Goal: Task Accomplishment & Management: Complete application form

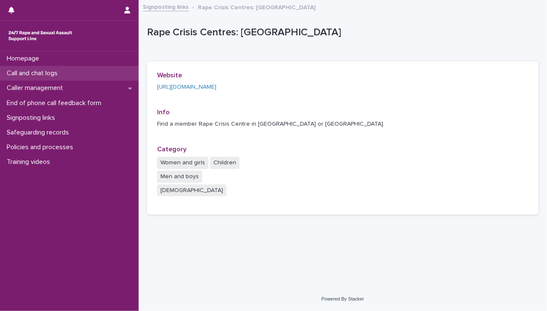
click at [57, 77] on div "Call and chat logs" at bounding box center [69, 73] width 139 height 15
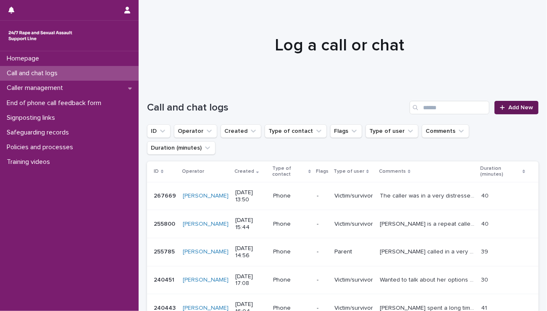
click at [515, 111] on link "Add New" at bounding box center [517, 107] width 44 height 13
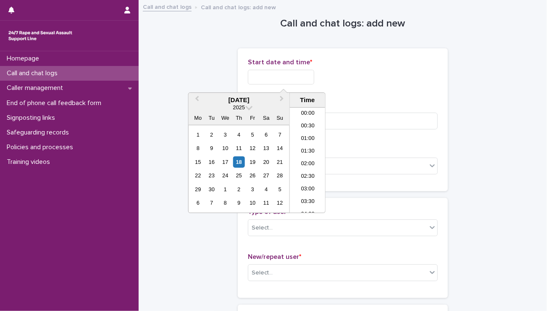
click at [311, 74] on input "text" at bounding box center [281, 77] width 66 height 15
click at [305, 145] on li "14:30" at bounding box center [308, 147] width 36 height 13
type input "**********"
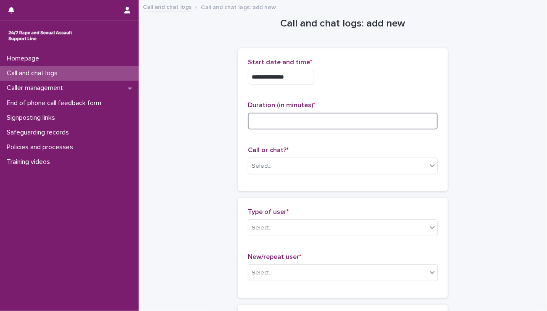
click at [295, 117] on input at bounding box center [343, 121] width 190 height 17
type input "**"
click at [282, 164] on div "Select..." at bounding box center [338, 166] width 179 height 14
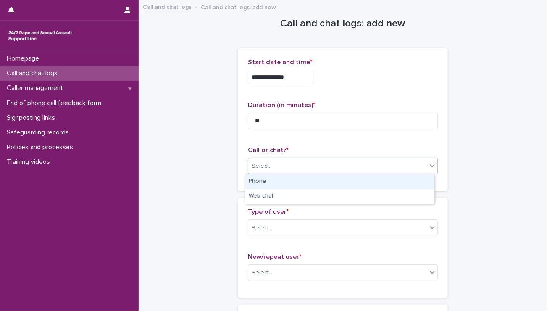
click at [272, 185] on div "Phone" at bounding box center [340, 181] width 189 height 15
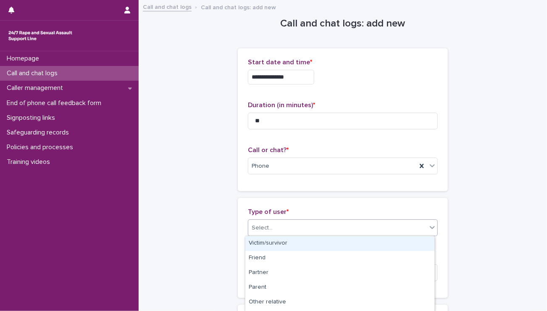
click at [277, 229] on div "Select..." at bounding box center [338, 228] width 179 height 14
click at [278, 243] on div "Victim/survivor" at bounding box center [340, 243] width 189 height 15
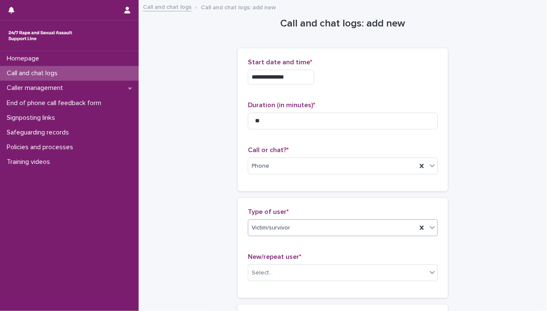
scroll to position [84, 0]
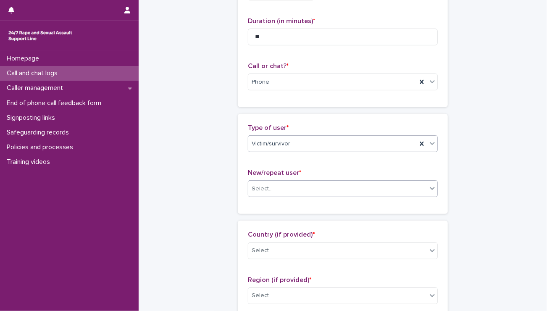
click at [309, 186] on div "Select..." at bounding box center [338, 189] width 179 height 14
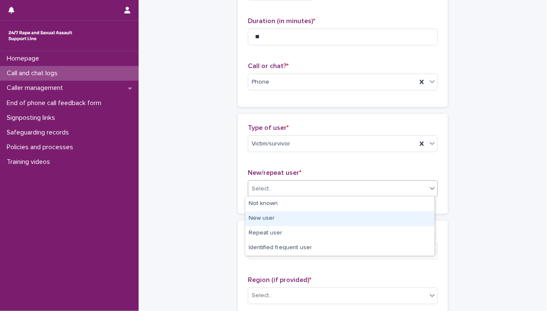
click at [273, 217] on div "New user" at bounding box center [340, 218] width 189 height 15
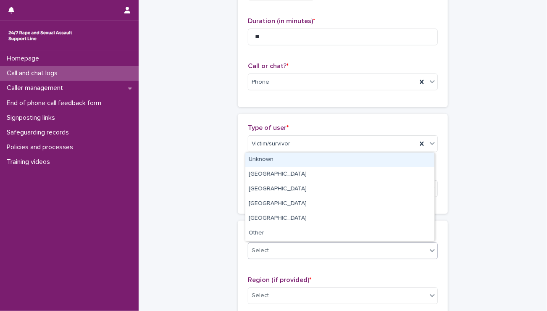
click at [274, 249] on div "Select..." at bounding box center [338, 251] width 179 height 14
click at [264, 158] on div "Unknown" at bounding box center [340, 160] width 189 height 15
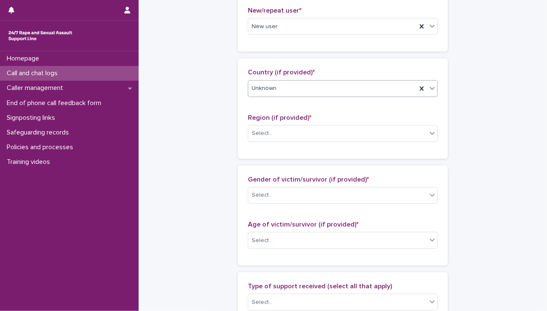
scroll to position [252, 0]
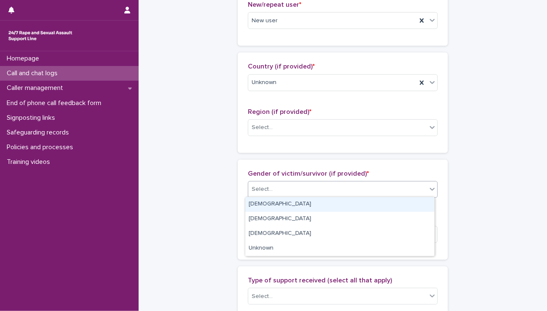
click at [297, 191] on div "Select..." at bounding box center [338, 189] width 179 height 14
click at [274, 202] on div "[DEMOGRAPHIC_DATA]" at bounding box center [340, 204] width 189 height 15
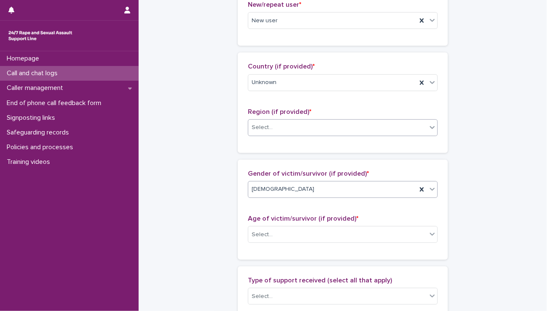
click at [288, 127] on div "Select..." at bounding box center [338, 128] width 179 height 14
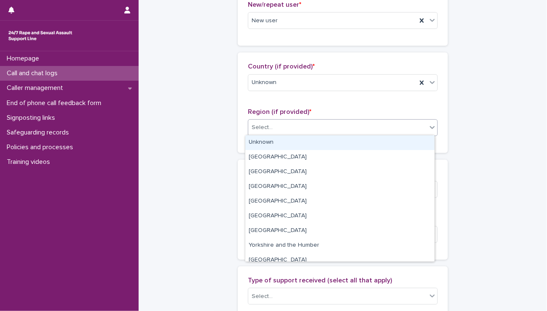
click at [274, 144] on div "Unknown" at bounding box center [340, 142] width 189 height 15
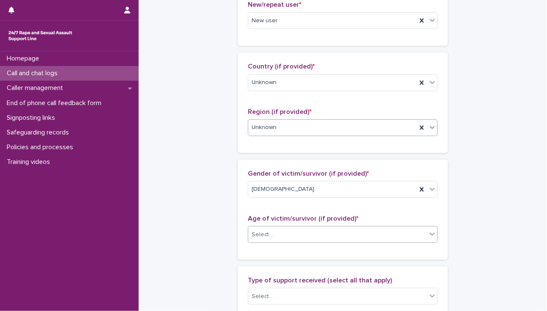
click at [286, 230] on div "Select..." at bounding box center [338, 235] width 179 height 14
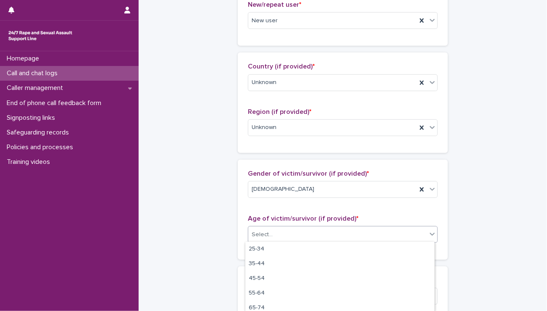
scroll to position [62, 0]
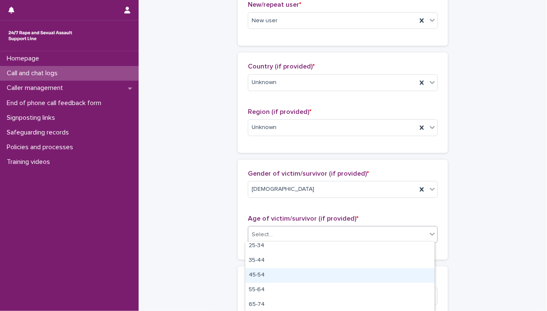
click at [282, 277] on div "45-54" at bounding box center [340, 275] width 189 height 15
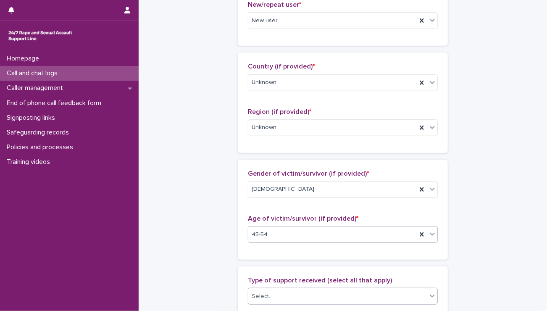
click at [275, 299] on div "Select..." at bounding box center [338, 297] width 179 height 14
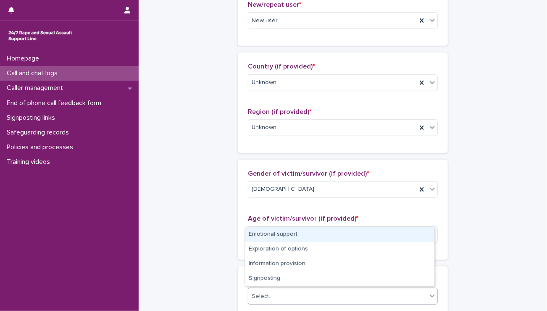
click at [287, 237] on div "Emotional support" at bounding box center [340, 234] width 189 height 15
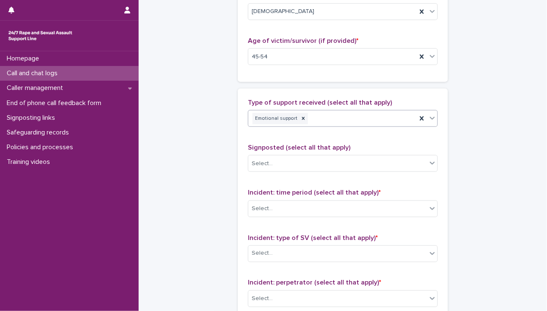
scroll to position [456, 0]
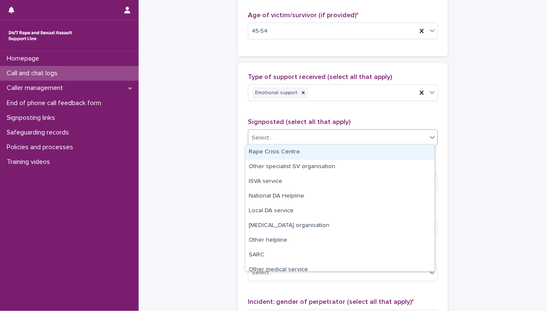
click at [309, 138] on div "Select..." at bounding box center [338, 138] width 179 height 14
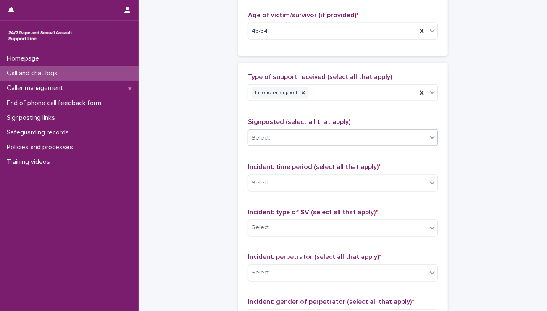
click at [309, 138] on div "Select..." at bounding box center [338, 138] width 179 height 14
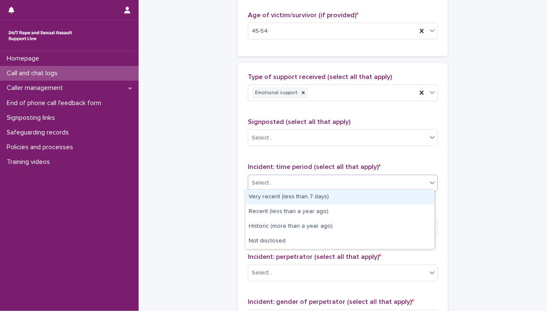
click at [298, 182] on div "Select..." at bounding box center [338, 183] width 179 height 14
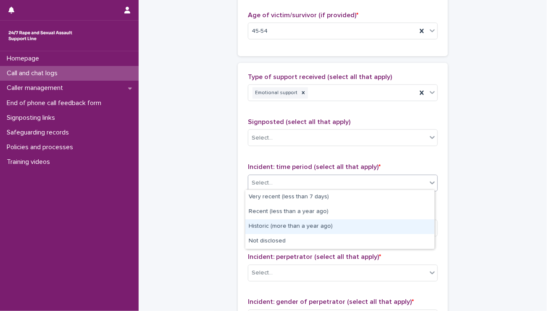
click at [288, 229] on div "Historic (more than a year ago)" at bounding box center [340, 226] width 189 height 15
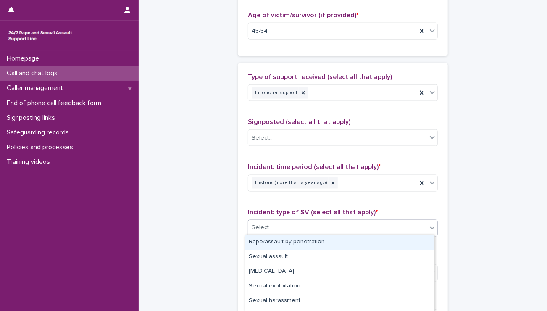
click at [288, 229] on div "Select..." at bounding box center [338, 228] width 179 height 14
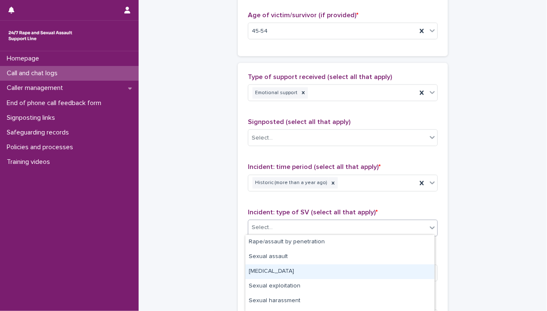
click at [281, 272] on div "[MEDICAL_DATA]" at bounding box center [340, 271] width 189 height 15
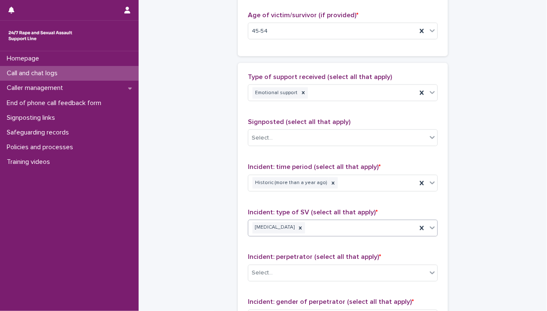
click at [320, 225] on div "[MEDICAL_DATA]" at bounding box center [333, 228] width 169 height 15
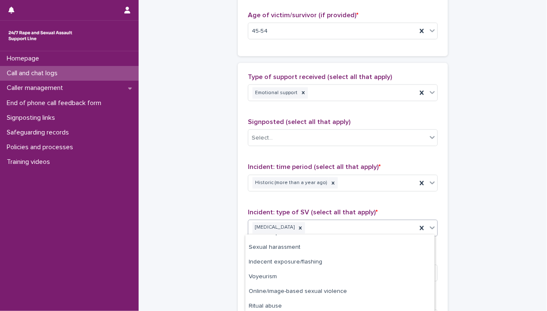
scroll to position [56, 0]
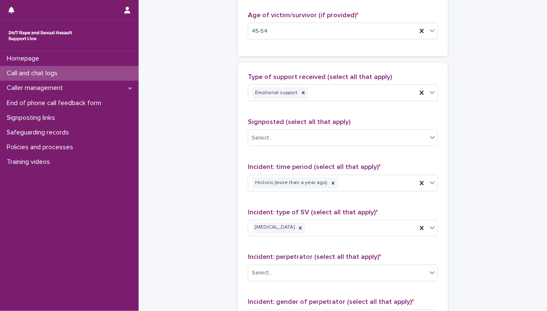
click at [472, 238] on div "**********" at bounding box center [343, 0] width 392 height 910
click at [346, 271] on div "Select..." at bounding box center [338, 274] width 179 height 14
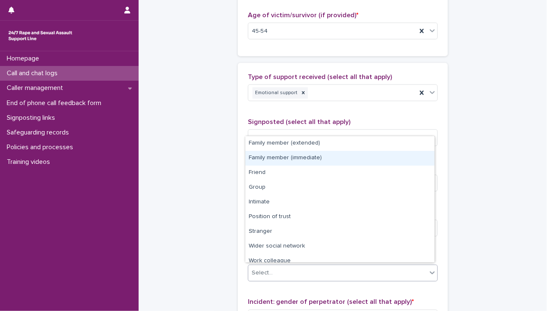
click at [372, 156] on div "Family member (immediate)" at bounding box center [340, 158] width 189 height 15
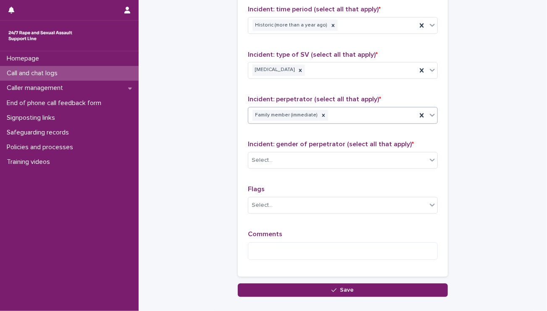
scroll to position [626, 0]
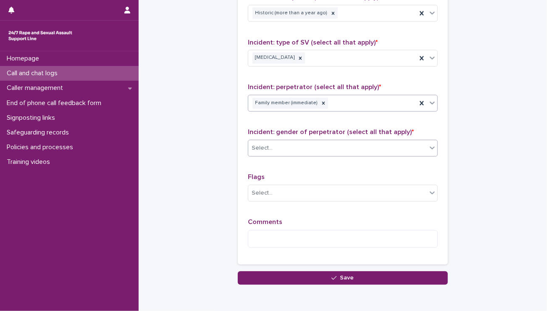
click at [309, 146] on div "Select..." at bounding box center [338, 149] width 179 height 14
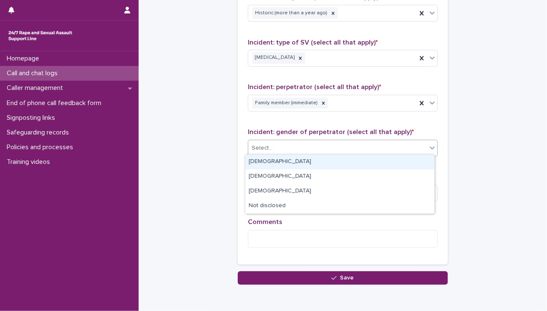
click at [299, 158] on div "[DEMOGRAPHIC_DATA]" at bounding box center [340, 162] width 189 height 15
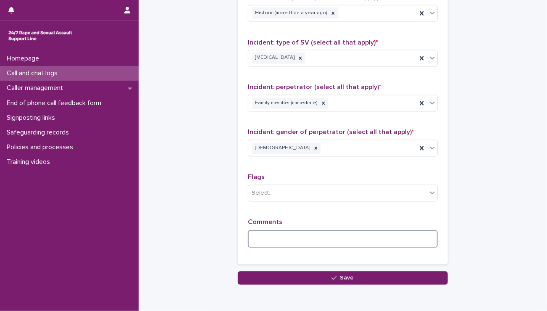
click at [278, 235] on textarea at bounding box center [343, 239] width 190 height 18
click at [377, 237] on textarea "**********" at bounding box center [343, 239] width 190 height 18
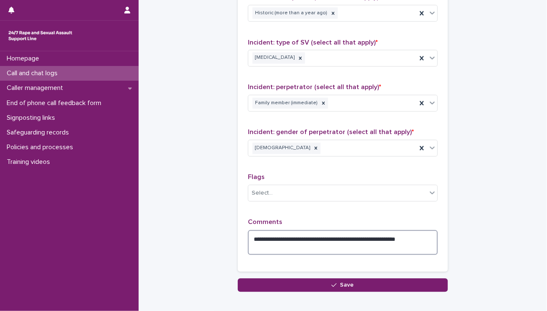
click at [300, 243] on textarea "**********" at bounding box center [343, 242] width 190 height 25
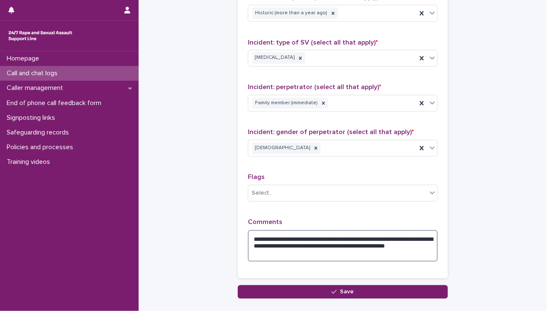
click at [276, 253] on textarea "**********" at bounding box center [343, 246] width 190 height 32
click at [322, 250] on textarea "**********" at bounding box center [343, 246] width 190 height 32
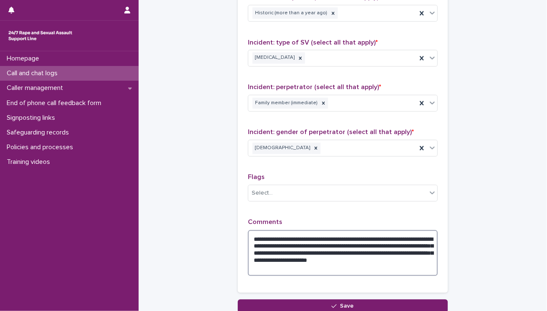
click at [297, 265] on textarea "**********" at bounding box center [343, 253] width 190 height 46
click at [277, 250] on textarea "**********" at bounding box center [343, 253] width 190 height 46
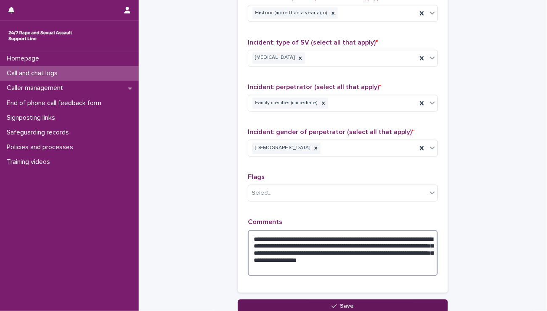
type textarea "**********"
click at [297, 305] on button "Save" at bounding box center [343, 306] width 210 height 13
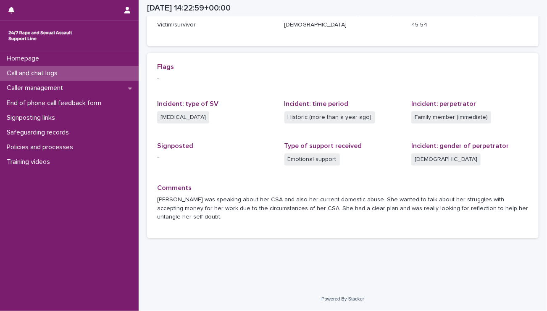
scroll to position [144, 0]
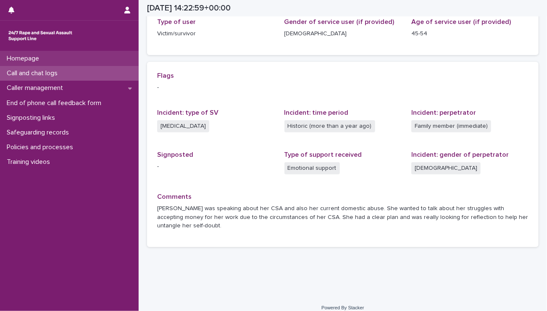
click at [41, 60] on p "Homepage" at bounding box center [24, 59] width 42 height 8
